Goal: Check status: Check status

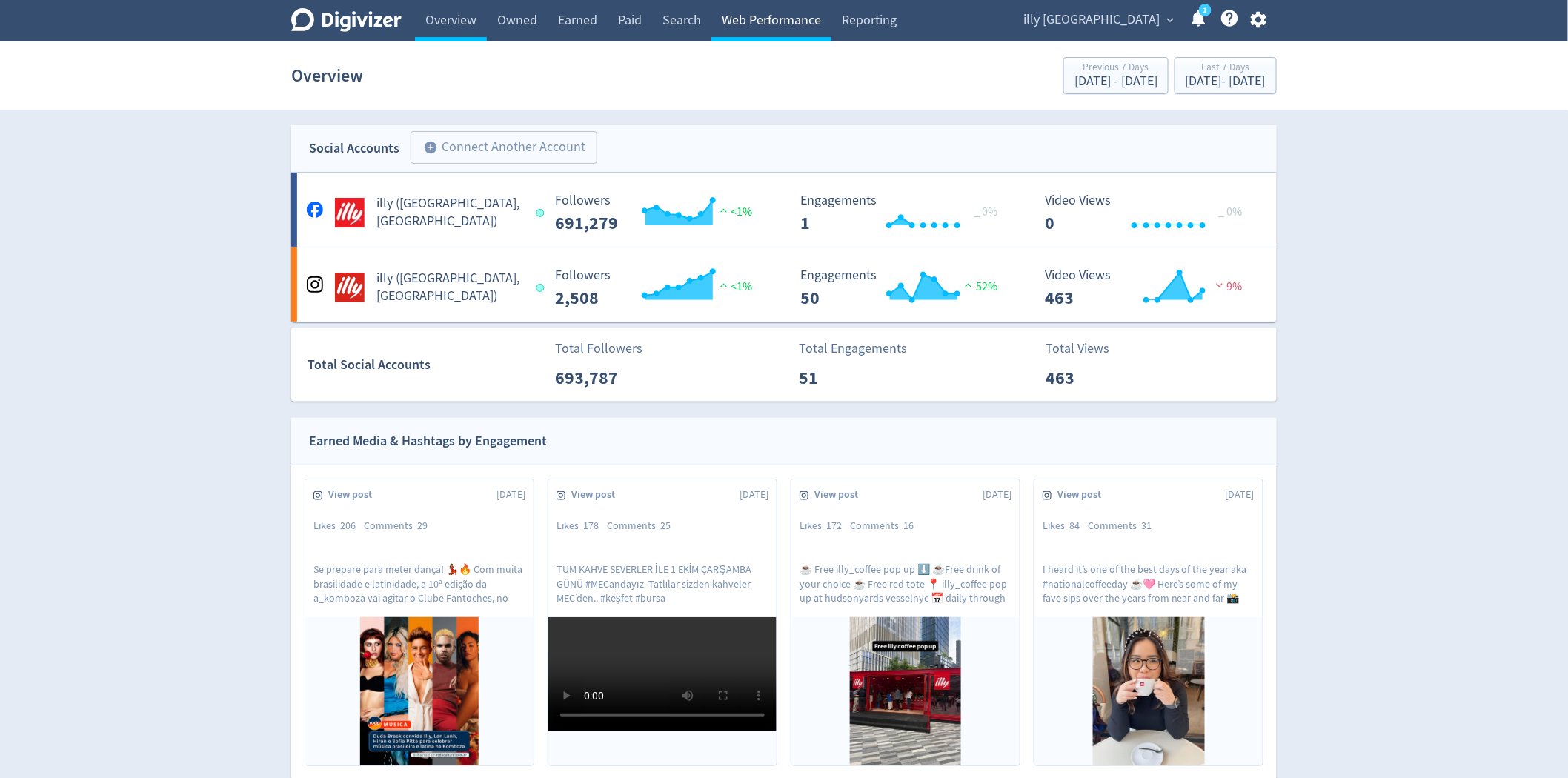
click at [809, 9] on link "Web Performance" at bounding box center [771, 21] width 120 height 41
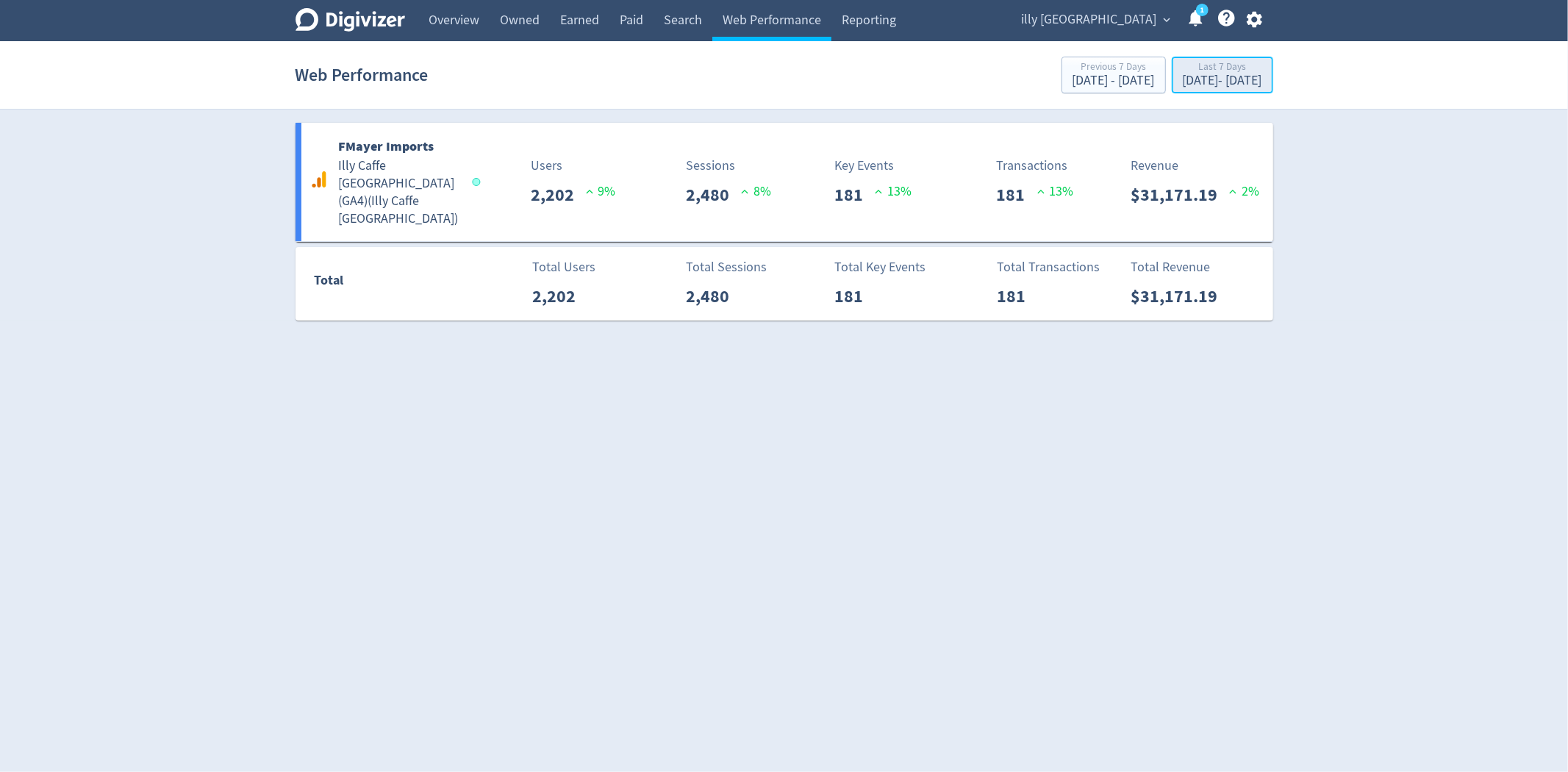
click at [1182, 78] on div "[DATE] - [DATE]" at bounding box center [1222, 80] width 80 height 13
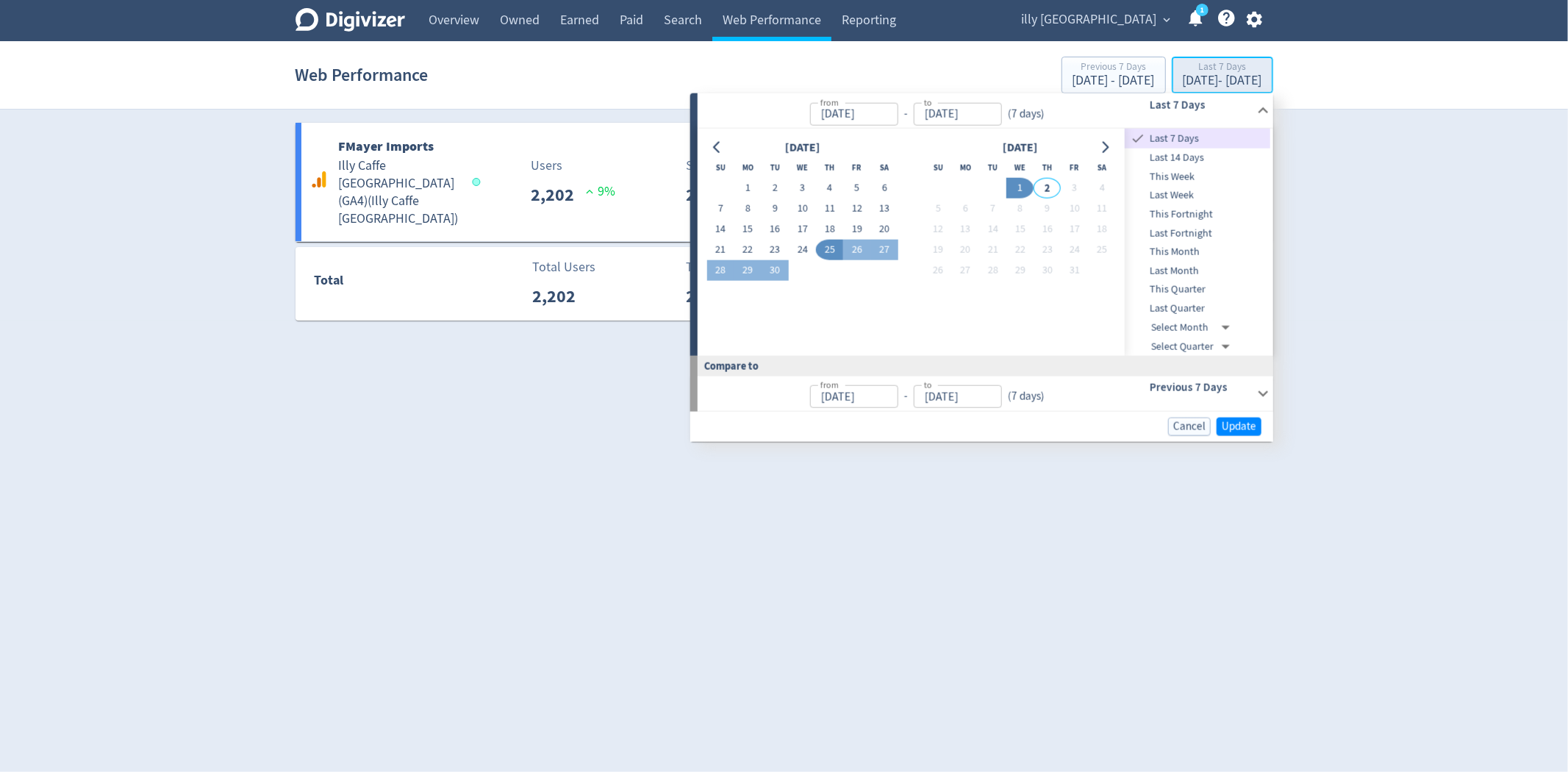
type input "[DATE]"
click at [1019, 187] on button "1" at bounding box center [1020, 188] width 27 height 21
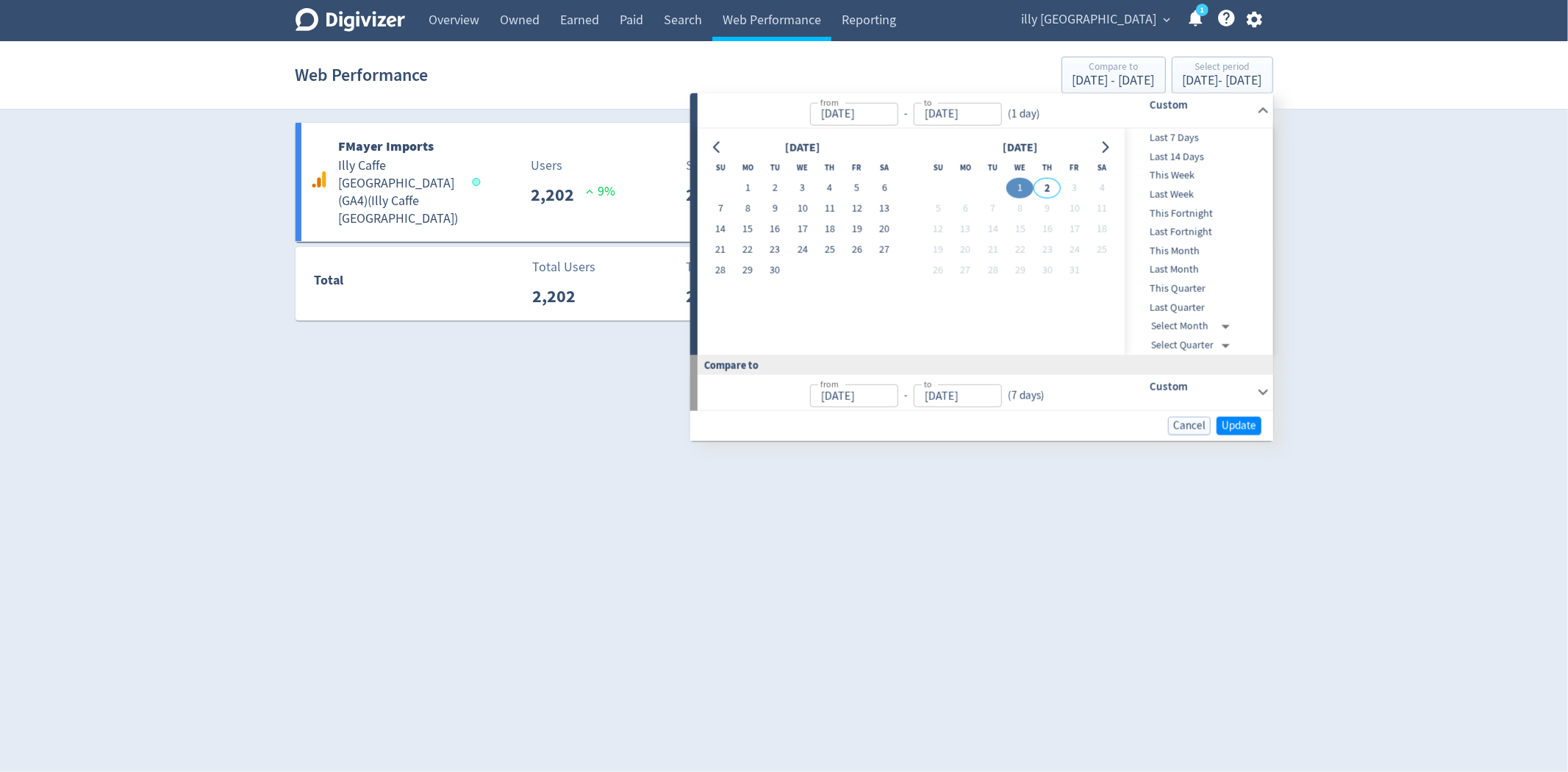
type input "[DATE]"
click at [1019, 187] on button "1" at bounding box center [1020, 188] width 27 height 21
type input "[DATE]"
click at [1250, 428] on span "Update" at bounding box center [1239, 425] width 34 height 11
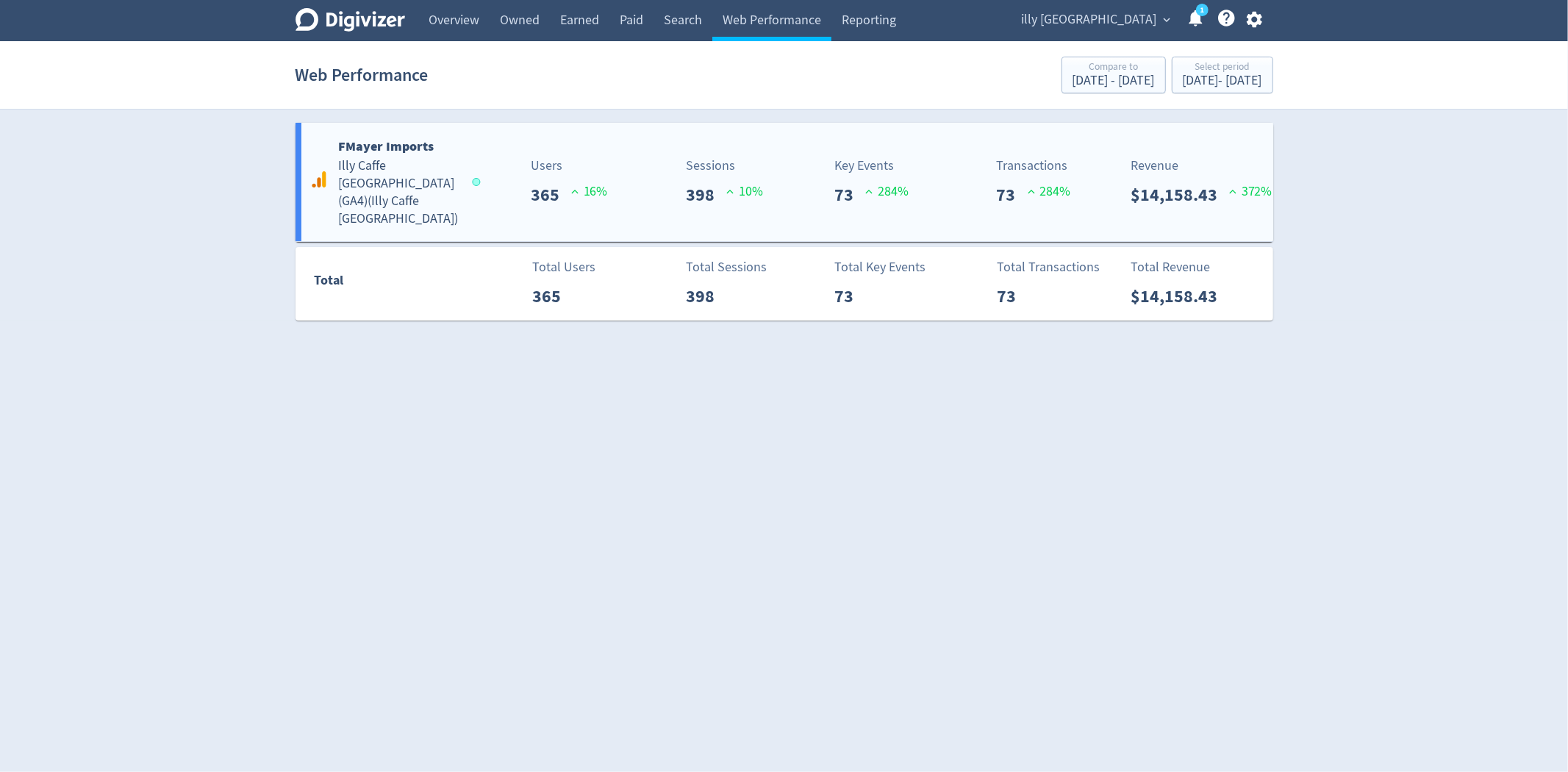
click at [399, 186] on h5 "Illy Caffe [GEOGRAPHIC_DATA] (GA4) ( Illy Caffe [GEOGRAPHIC_DATA] )" at bounding box center [399, 193] width 120 height 70
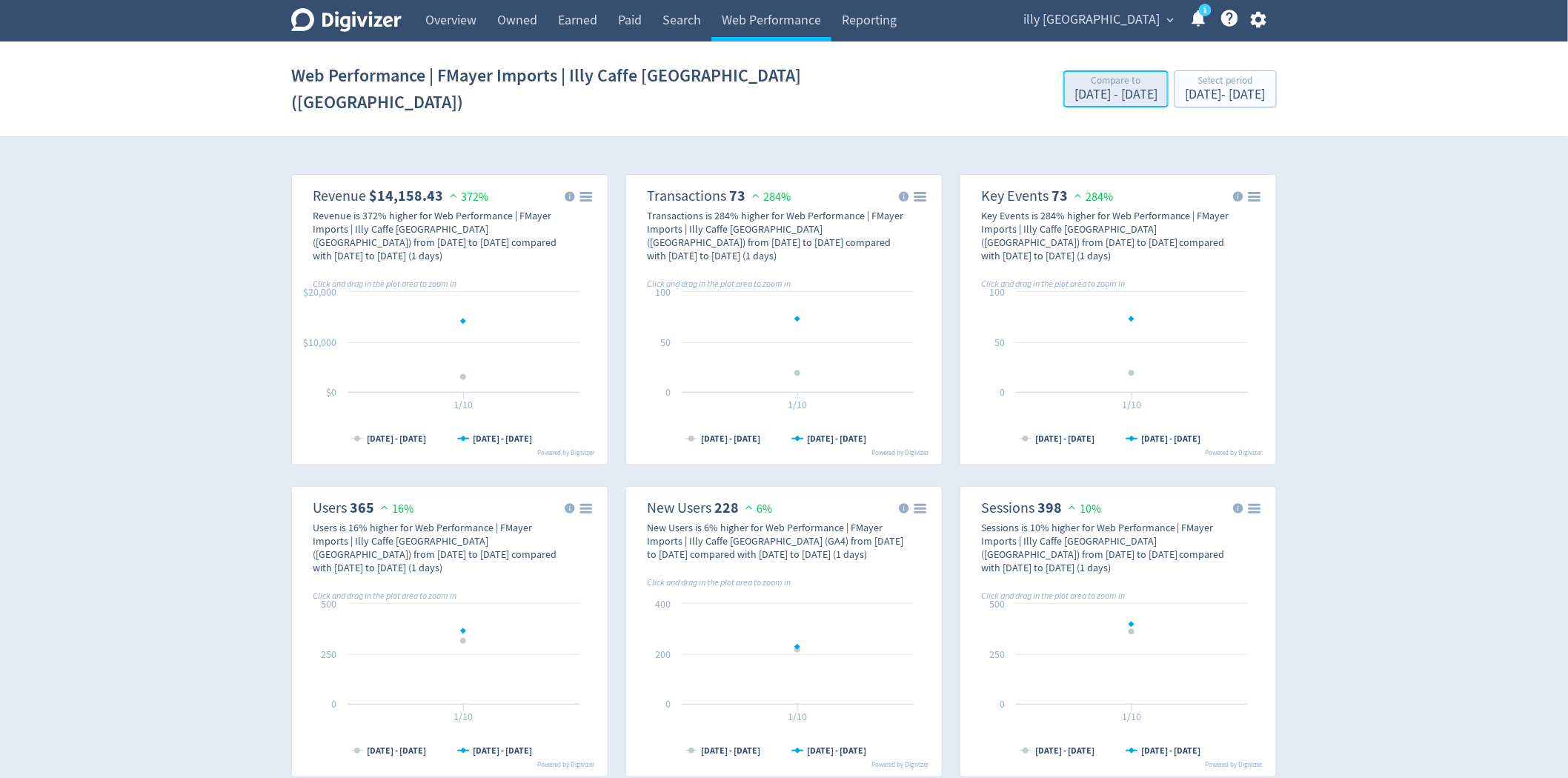
click at [1075, 88] on div "[DATE] - [DATE]" at bounding box center [1116, 94] width 83 height 13
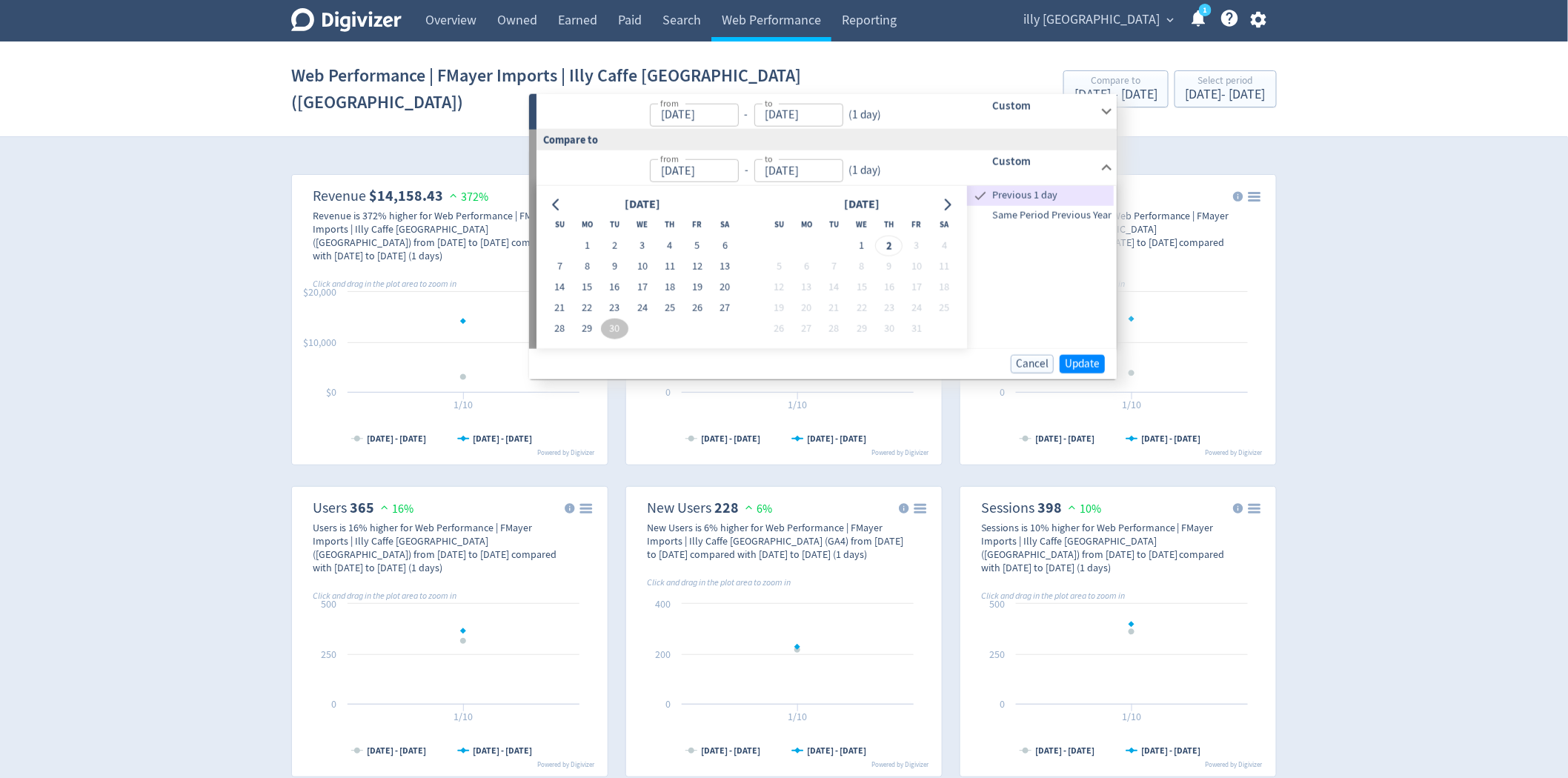
click at [1040, 212] on span "Same Period Previous Year" at bounding box center [1041, 215] width 147 height 16
type input "[DATE]"
click at [1092, 358] on span "Update" at bounding box center [1082, 363] width 34 height 11
